Goal: Task Accomplishment & Management: Manage account settings

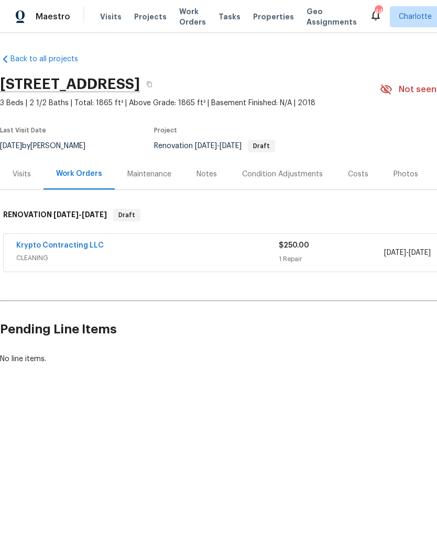
click at [28, 242] on link "Krypto Contracting LLC" at bounding box center [59, 245] width 87 height 7
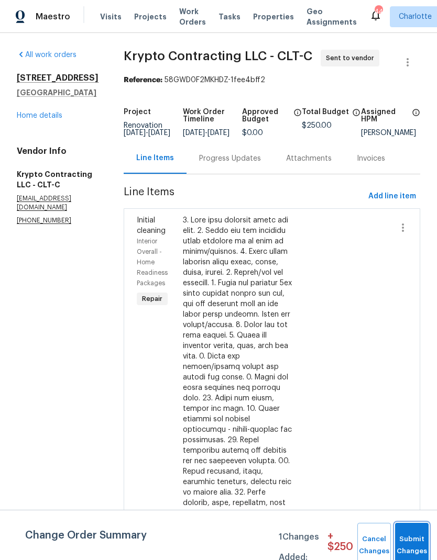
click at [410, 542] on button "Submit Changes" at bounding box center [412, 545] width 34 height 45
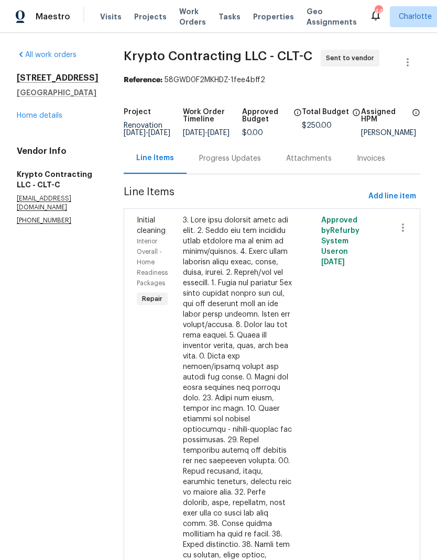
click at [28, 112] on link "Home details" at bounding box center [40, 115] width 46 height 7
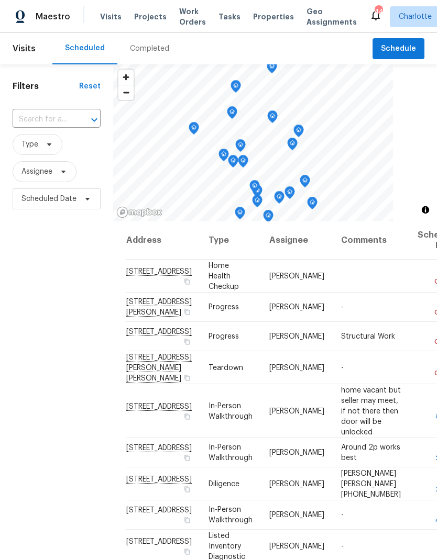
click at [48, 122] on input "text" at bounding box center [42, 120] width 59 height 16
type input "901 water"
click at [39, 152] on li "[STREET_ADDRESS]" at bounding box center [55, 144] width 87 height 18
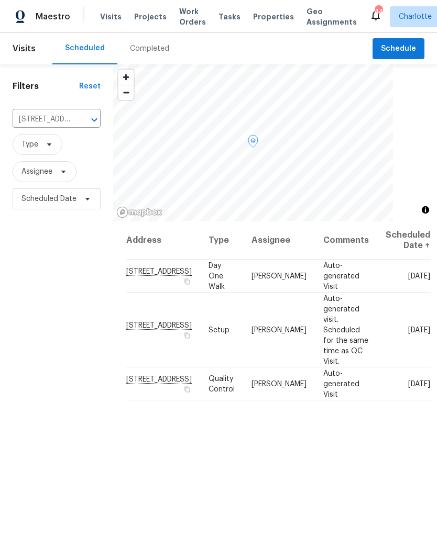
click at [0, 0] on span at bounding box center [0, 0] width 0 height 0
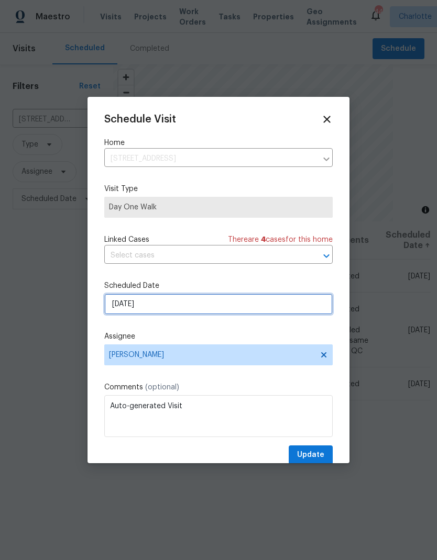
click at [215, 308] on input "[DATE]" at bounding box center [218, 304] width 228 height 21
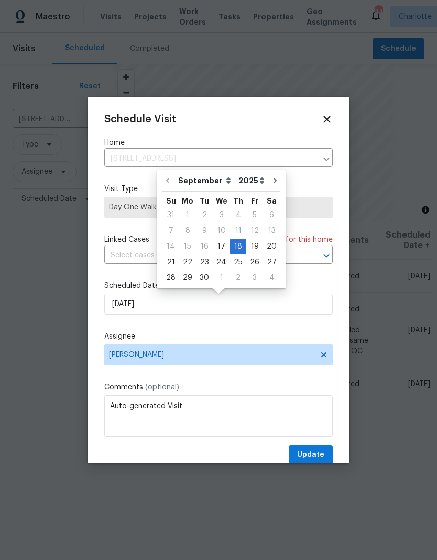
click at [313, 283] on label "Scheduled Date" at bounding box center [218, 286] width 228 height 10
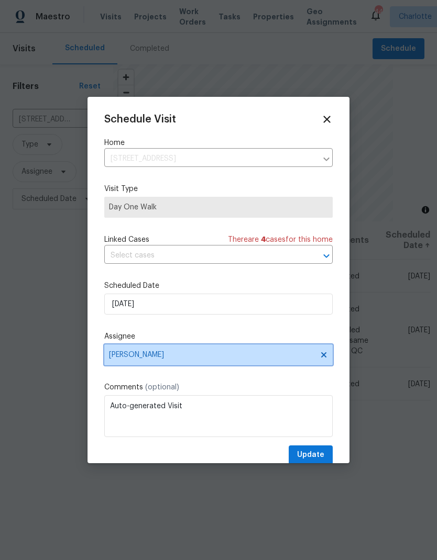
click at [228, 359] on span "[PERSON_NAME]" at bounding box center [211, 355] width 205 height 8
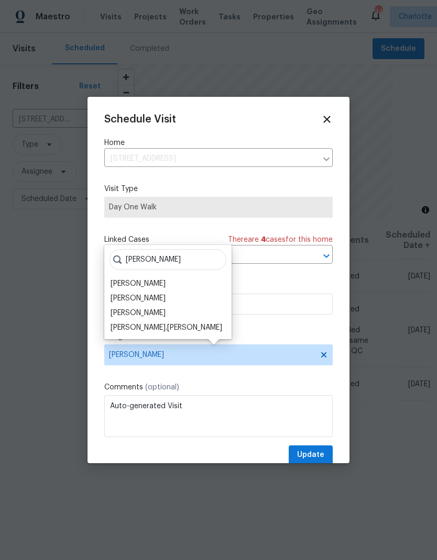
type input "[PERSON_NAME]"
click at [154, 300] on div "[PERSON_NAME]" at bounding box center [167, 298] width 121 height 15
click at [169, 300] on div "[PERSON_NAME]" at bounding box center [167, 298] width 121 height 15
click at [136, 298] on div "[PERSON_NAME]" at bounding box center [137, 298] width 55 height 10
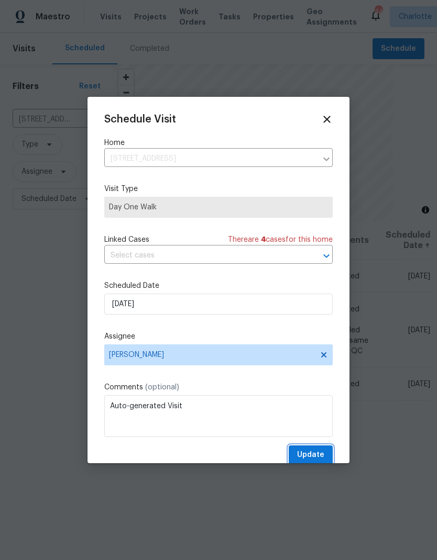
click at [322, 462] on span "Update" at bounding box center [310, 455] width 27 height 13
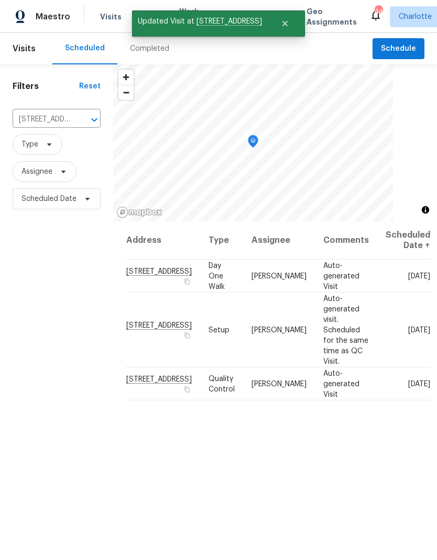
click at [82, 123] on icon "Clear" at bounding box center [80, 120] width 10 height 10
